Goal: Find specific page/section

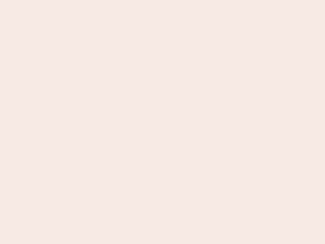
click at [162, 122] on nb-app "Almost there Thank you for registering for Newbook. Your account is under revie…" at bounding box center [162, 122] width 325 height 244
click at [162, 0] on nb-app "Almost there Thank you for registering for Newbook. Your account is under revie…" at bounding box center [162, 122] width 325 height 244
click at [174, 0] on nb-app "Almost there Thank you for registering for Newbook. Your account is under revie…" at bounding box center [162, 122] width 325 height 244
click at [162, 122] on nb-app "Almost there Thank you for registering for Newbook. Your account is under revie…" at bounding box center [162, 122] width 325 height 244
click at [162, 0] on nb-app "Almost there Thank you for registering for Newbook. Your account is under revie…" at bounding box center [162, 122] width 325 height 244
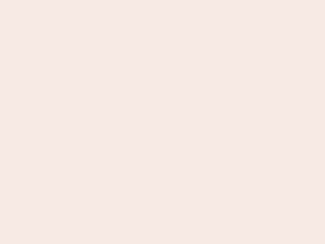
click at [113, 0] on nb-app "Almost there Thank you for registering for Newbook. Your account is under revie…" at bounding box center [162, 122] width 325 height 244
click at [162, 122] on nb-app "Almost there Thank you for registering for Newbook. Your account is under revie…" at bounding box center [162, 122] width 325 height 244
click at [162, 0] on nb-app "Almost there Thank you for registering for Newbook. Your account is under revie…" at bounding box center [162, 122] width 325 height 244
click at [113, 0] on nb-app "Almost there Thank you for registering for Newbook. Your account is under revie…" at bounding box center [162, 122] width 325 height 244
click at [162, 122] on nb-app "Almost there Thank you for registering for Newbook. Your account is under revie…" at bounding box center [162, 122] width 325 height 244
